Goal: Task Accomplishment & Management: Manage account settings

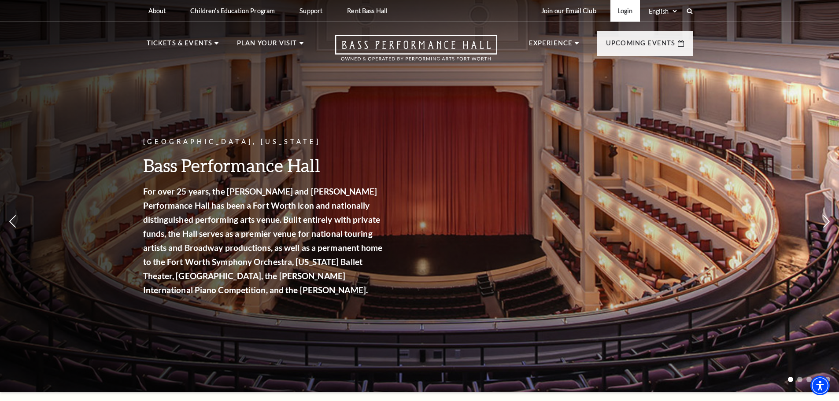
click at [631, 6] on link "Login" at bounding box center [626, 11] width 30 height 22
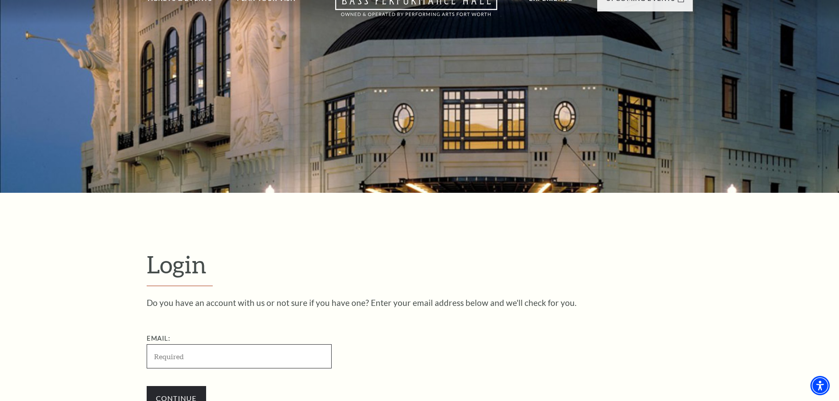
scroll to position [100, 0]
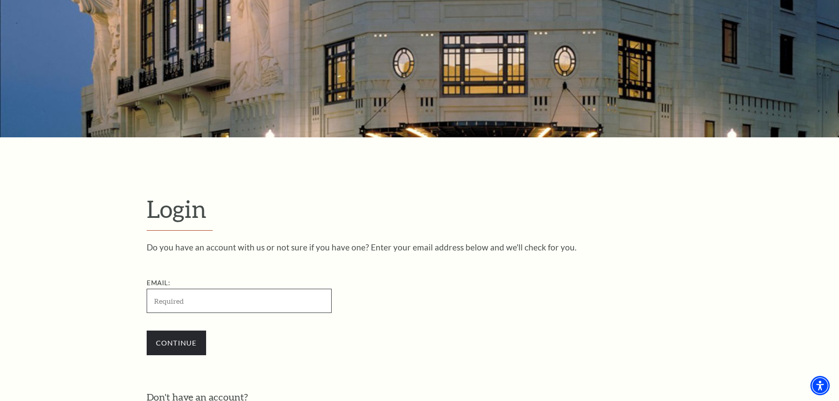
paste input "[EMAIL_ADDRESS][DOMAIN_NAME]"
drag, startPoint x: 150, startPoint y: 300, endPoint x: 126, endPoint y: 303, distance: 24.4
click at [106, 301] on form "Login Do you have an account with us or not sure if you have one? Enter your em…" at bounding box center [419, 326] width 839 height 379
drag, startPoint x: 284, startPoint y: 300, endPoint x: 109, endPoint y: 300, distance: 175.3
click at [111, 300] on form "Login Do you have an account with us or not sure if you have one? Enter your em…" at bounding box center [419, 326] width 839 height 379
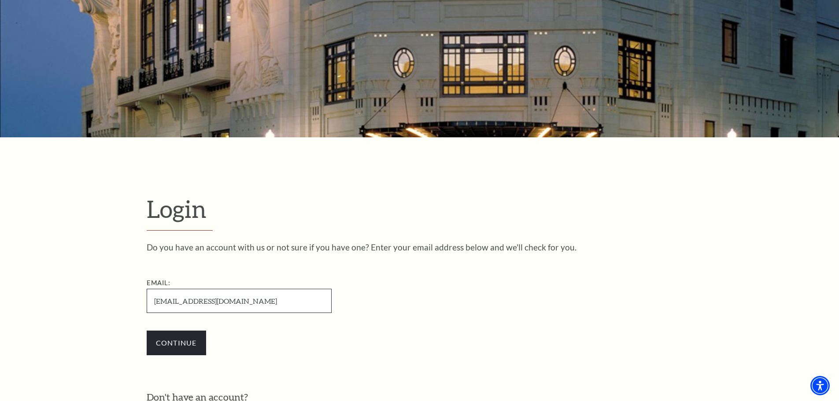
type input "[EMAIL_ADDRESS][DOMAIN_NAME]"
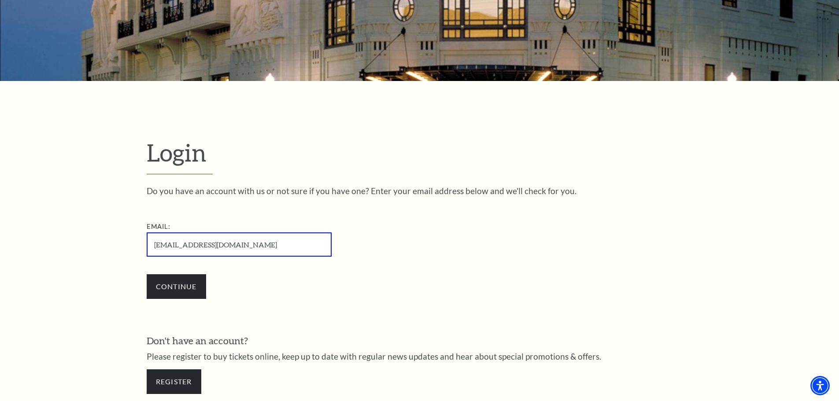
scroll to position [232, 0]
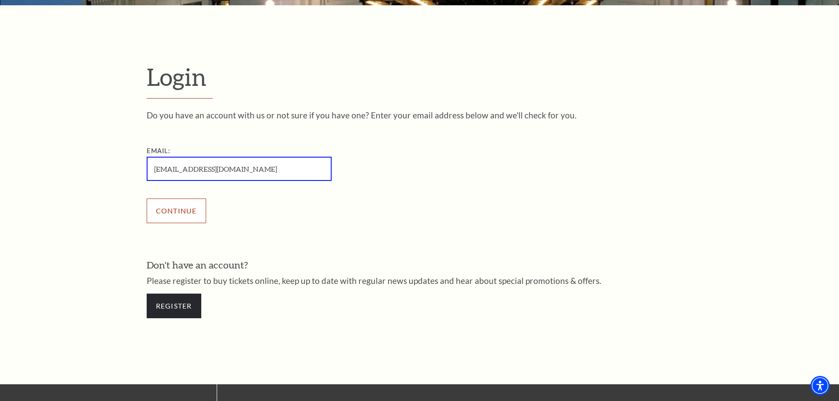
click at [187, 208] on input "Continue" at bounding box center [176, 211] width 59 height 25
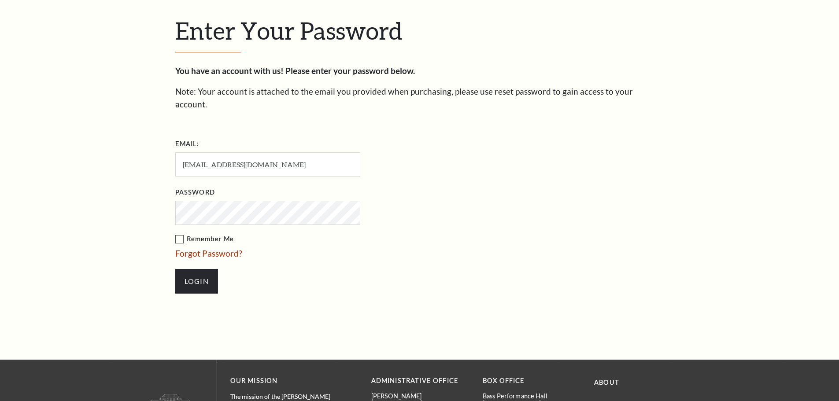
scroll to position [303, 0]
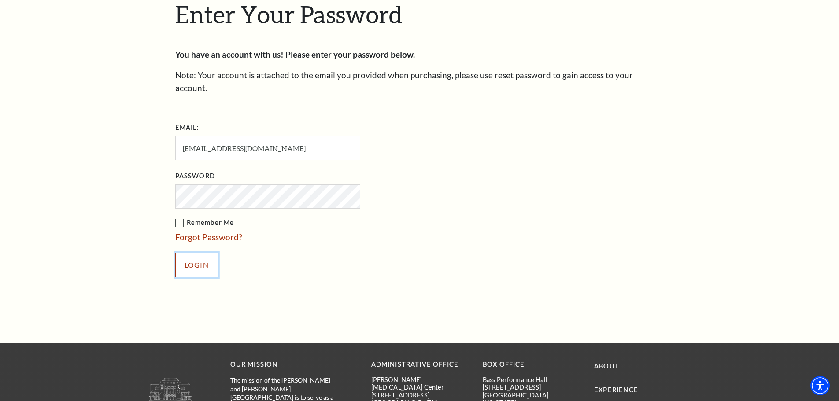
click at [191, 253] on input "Login" at bounding box center [196, 265] width 43 height 25
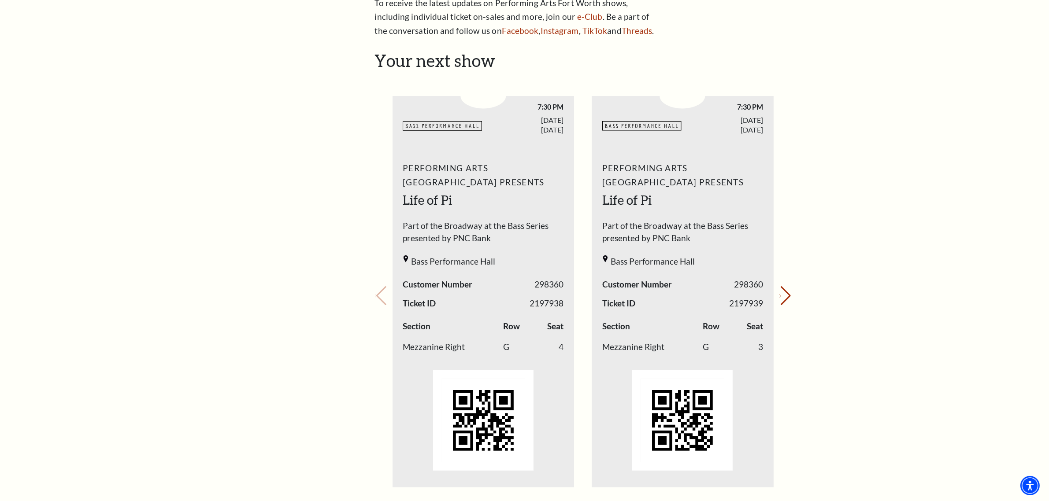
scroll to position [320, 0]
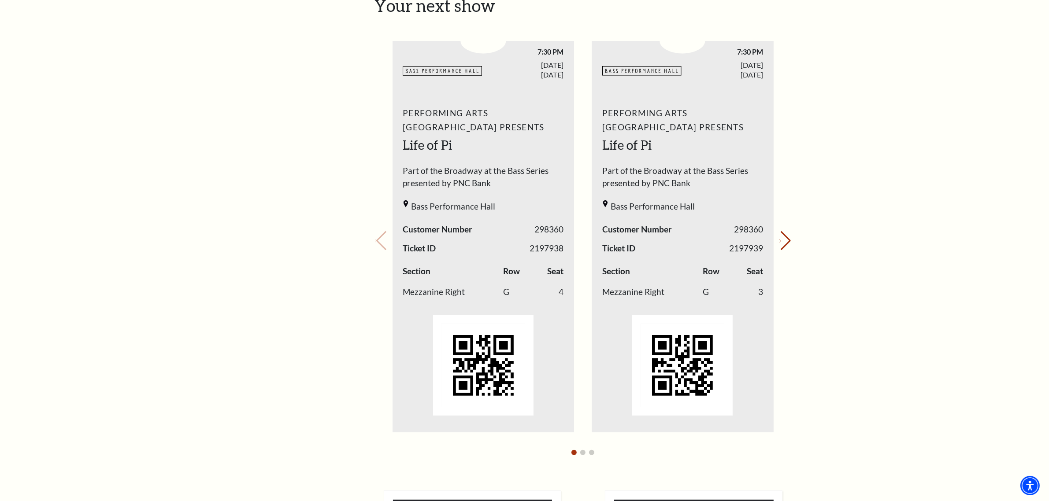
click at [839, 167] on div "My Account Home My Profile Upcoming Performances Past Performances Loading... M…" at bounding box center [524, 330] width 1049 height 1250
click at [839, 230] on div "My Account Home My Profile Upcoming Performances Past Performances Loading... M…" at bounding box center [524, 330] width 1049 height 1250
click at [839, 166] on div "My Account Home My Profile Upcoming Performances Past Performances Loading... M…" at bounding box center [524, 330] width 1049 height 1250
click at [781, 242] on button "Next slide." at bounding box center [785, 240] width 12 height 19
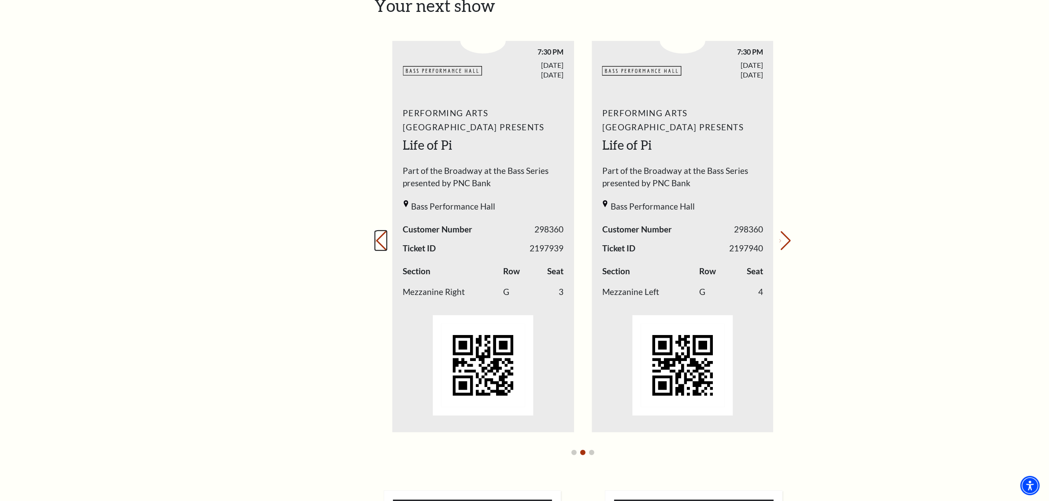
click at [382, 247] on button "Previous slide." at bounding box center [381, 240] width 12 height 19
click at [781, 241] on button "Next slide." at bounding box center [785, 240] width 12 height 19
click at [387, 249] on button "Previous slide." at bounding box center [381, 240] width 12 height 19
click at [779, 245] on button "Next slide." at bounding box center [785, 240] width 12 height 19
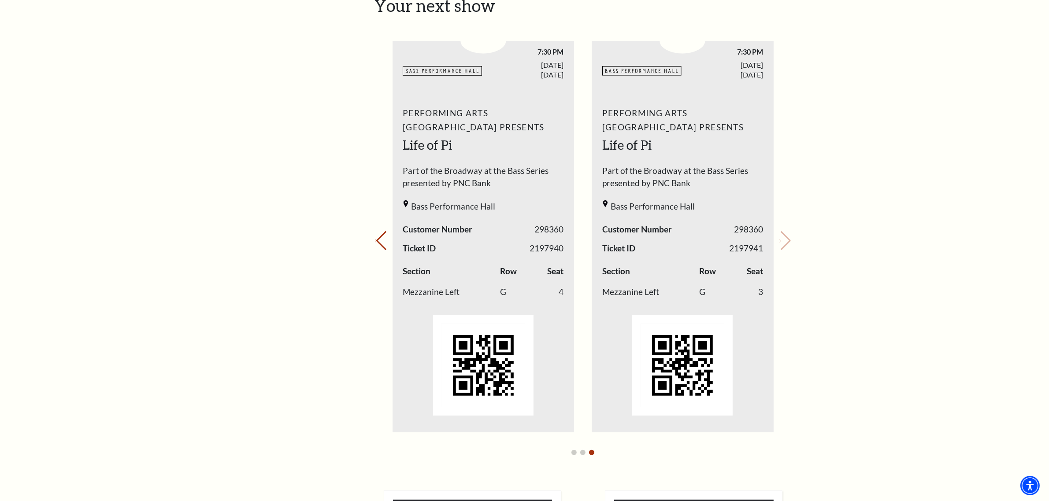
click at [839, 173] on div "My Account Home My Profile Upcoming Performances Past Performances Loading... M…" at bounding box center [524, 330] width 1049 height 1250
click at [839, 142] on div "My Account Home My Profile Upcoming Performances Past Performances Loading... M…" at bounding box center [524, 330] width 1049 height 1250
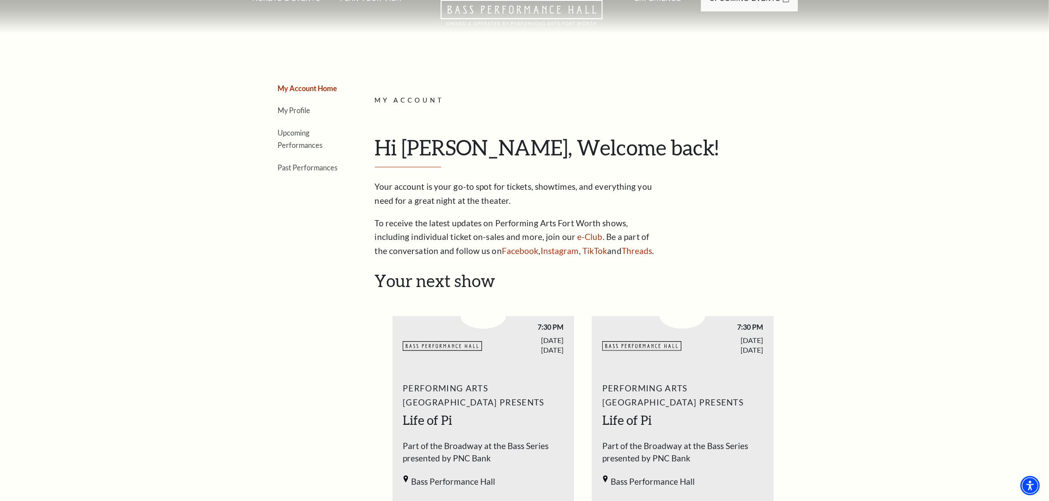
scroll to position [0, 0]
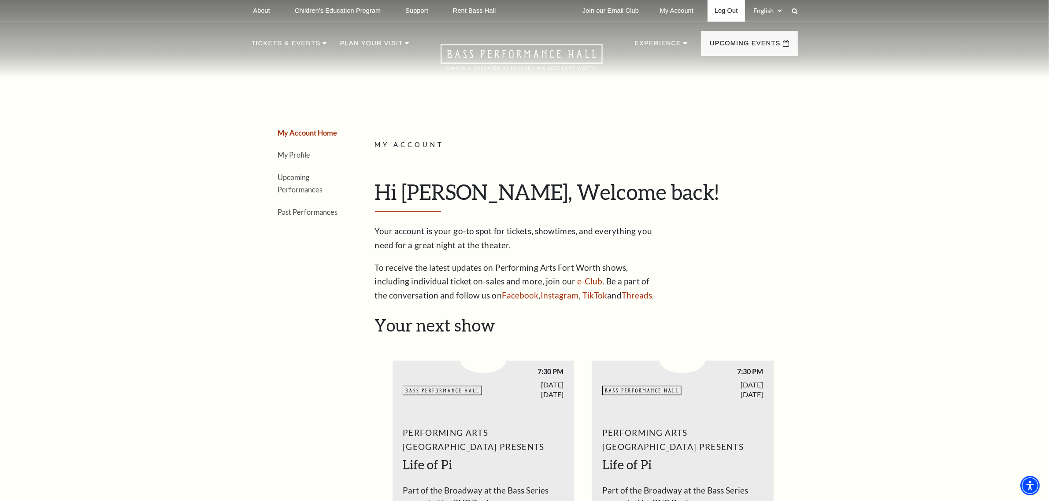
click at [730, 9] on link "Log Out" at bounding box center [726, 11] width 37 height 22
